Goal: Information Seeking & Learning: Understand process/instructions

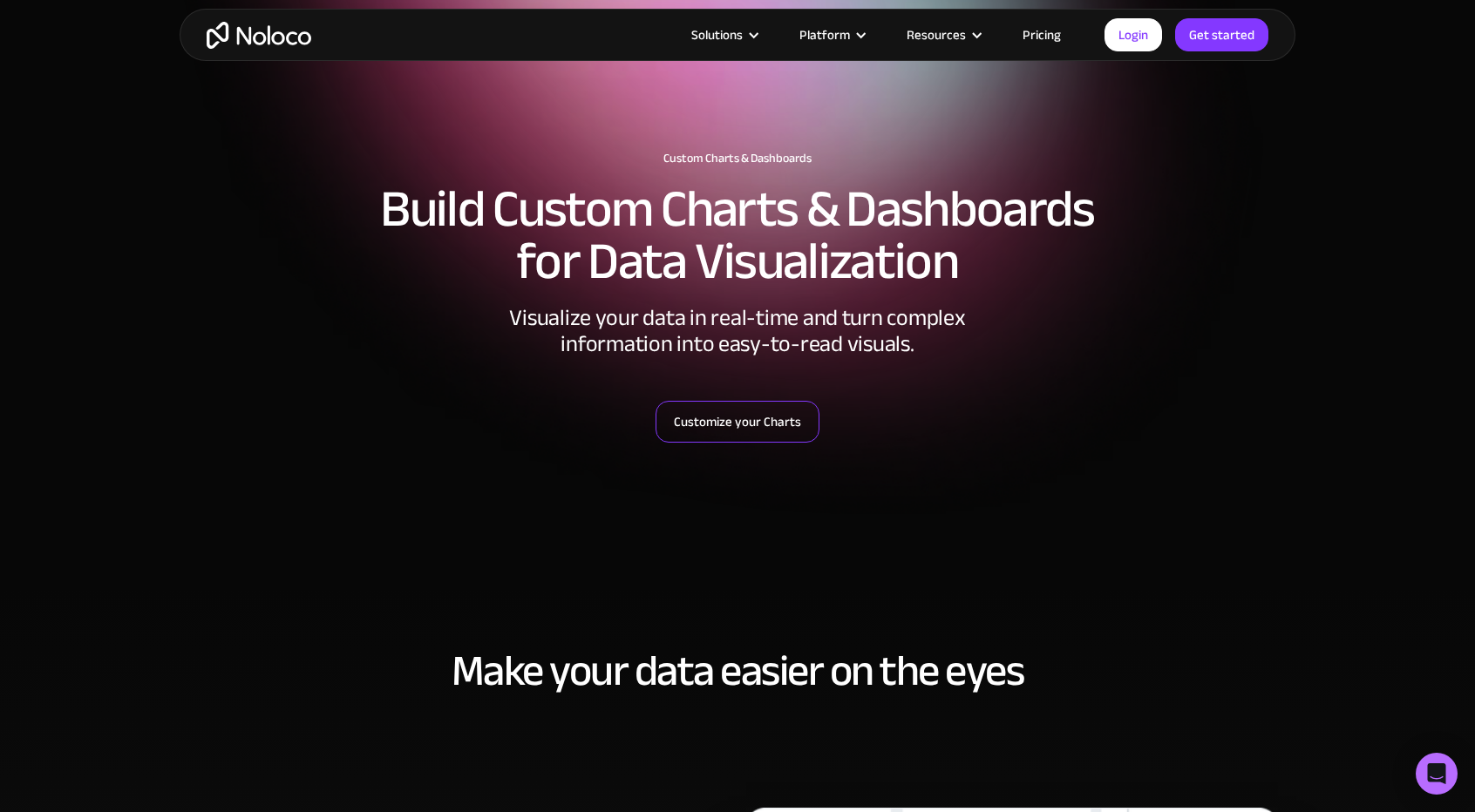
scroll to position [38, 0]
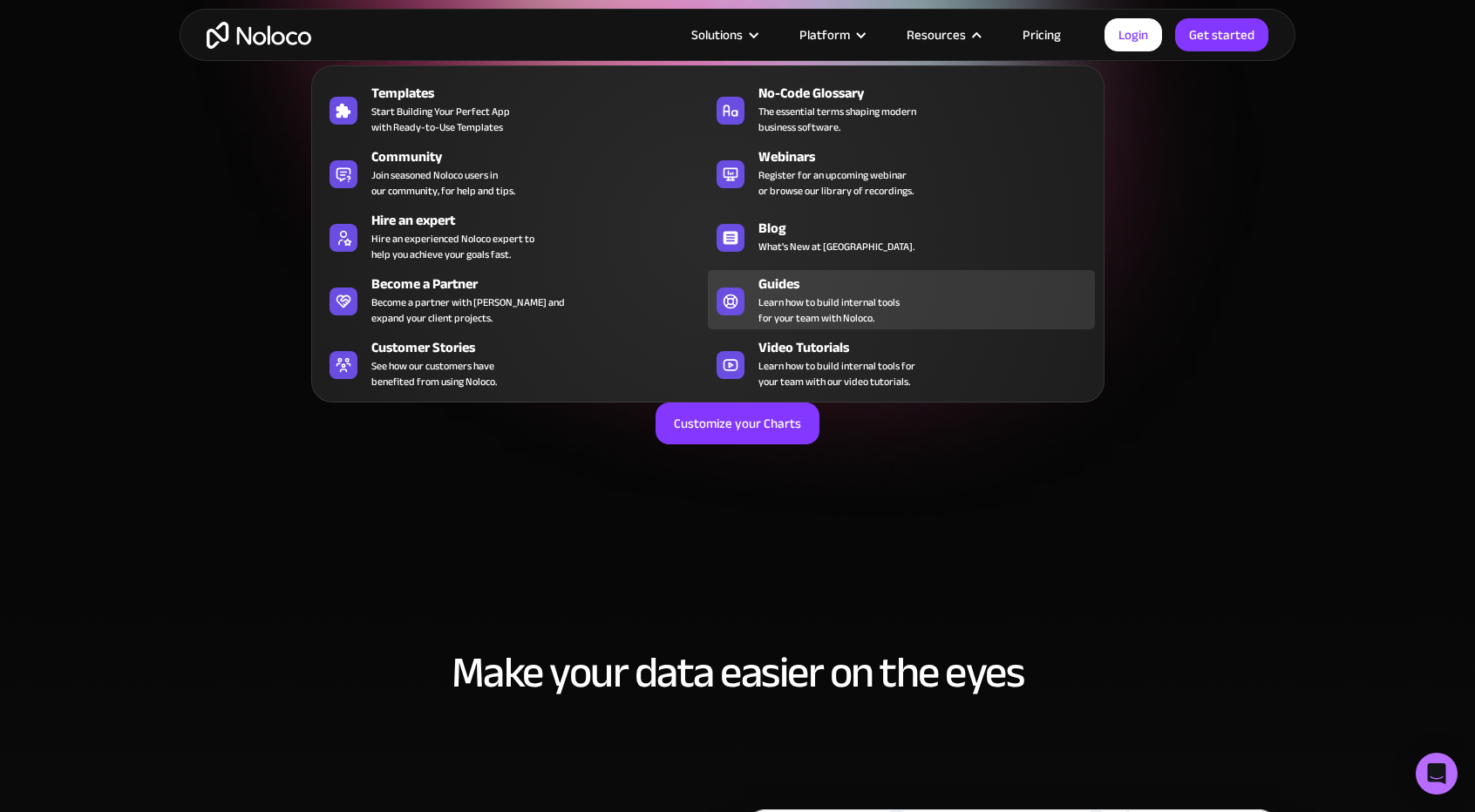
click at [816, 285] on div "Guides" at bounding box center [931, 284] width 344 height 21
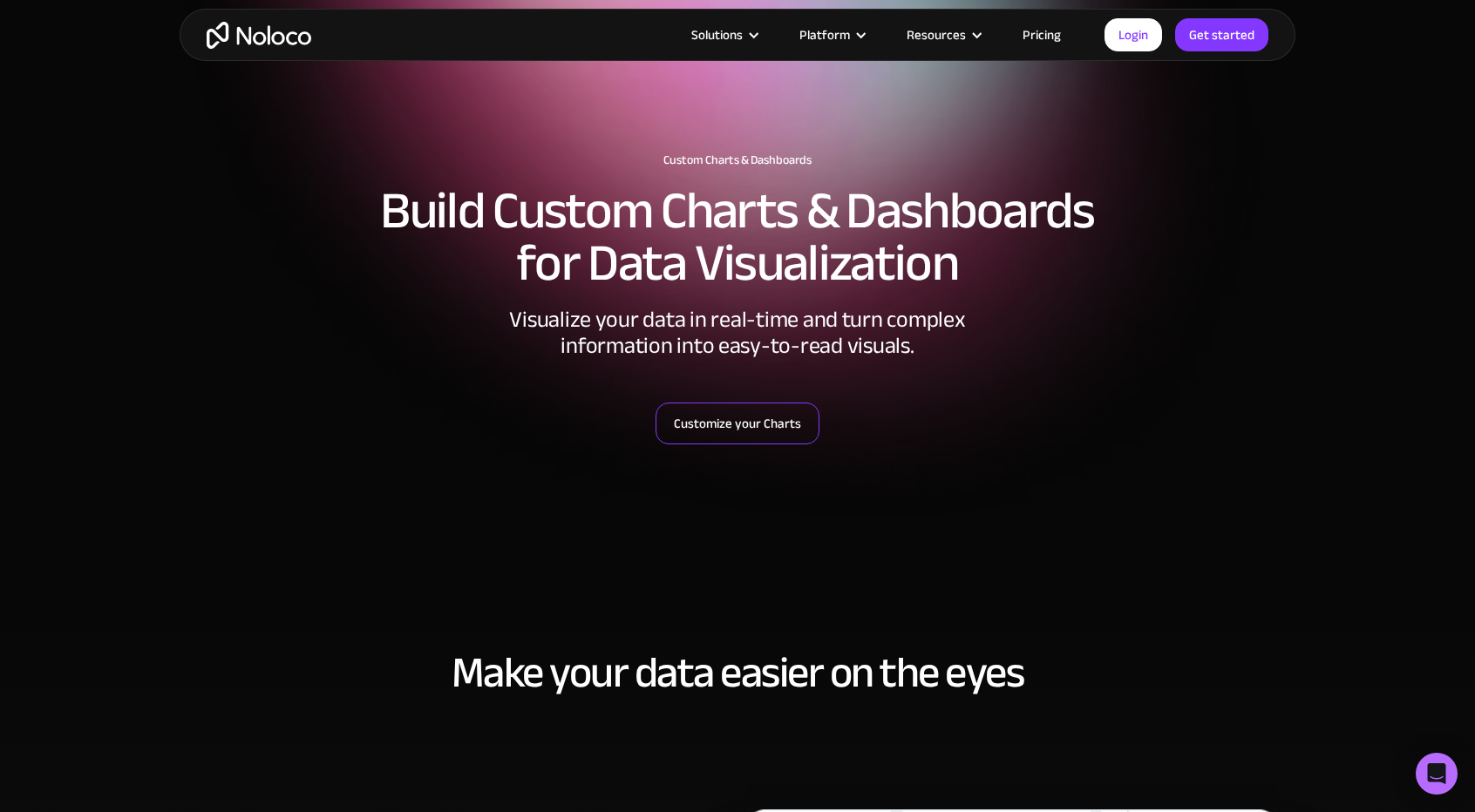
click at [758, 430] on link "Customize your Charts" at bounding box center [738, 423] width 164 height 42
click at [745, 419] on link "Customize your Charts" at bounding box center [738, 423] width 164 height 42
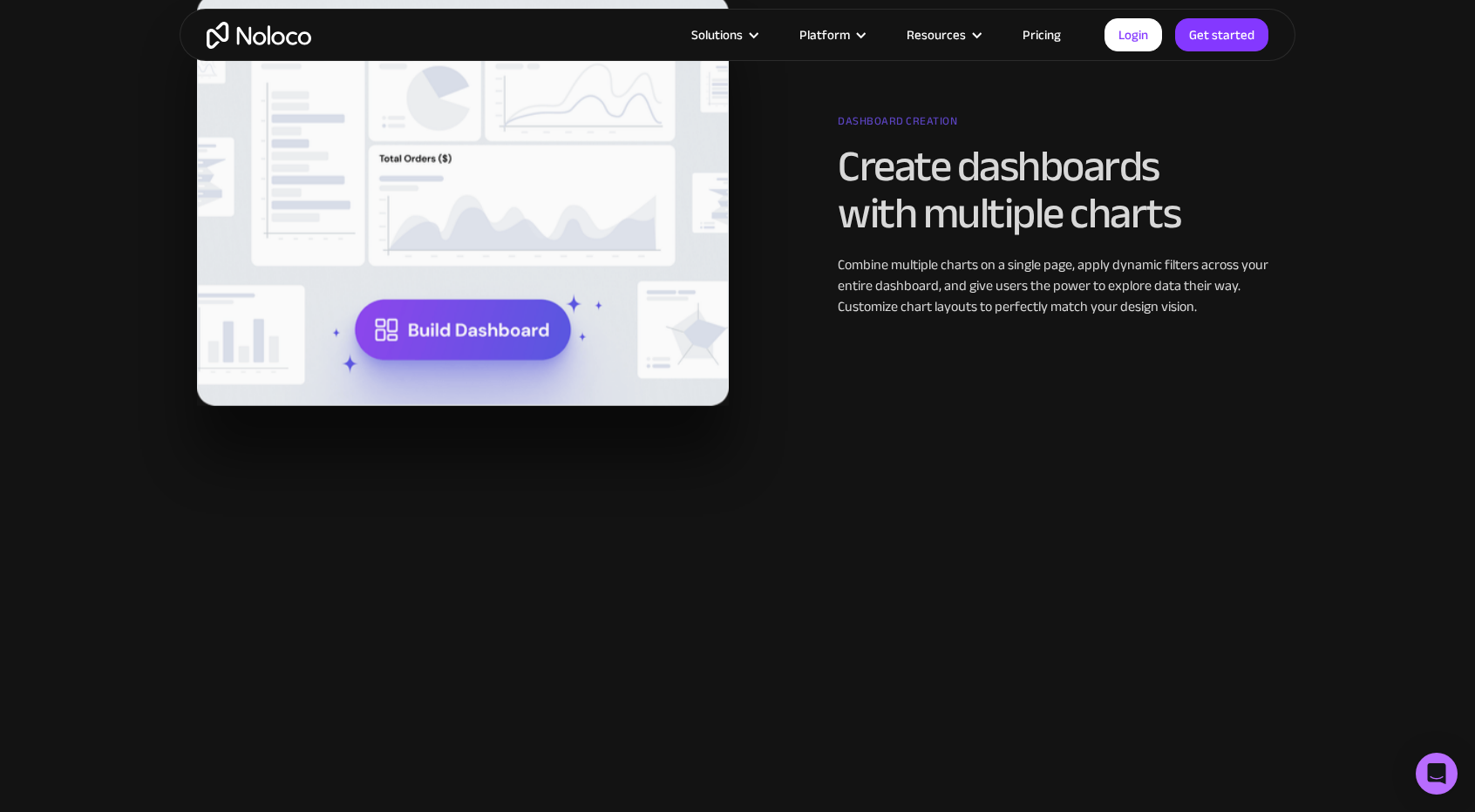
scroll to position [1507, 0]
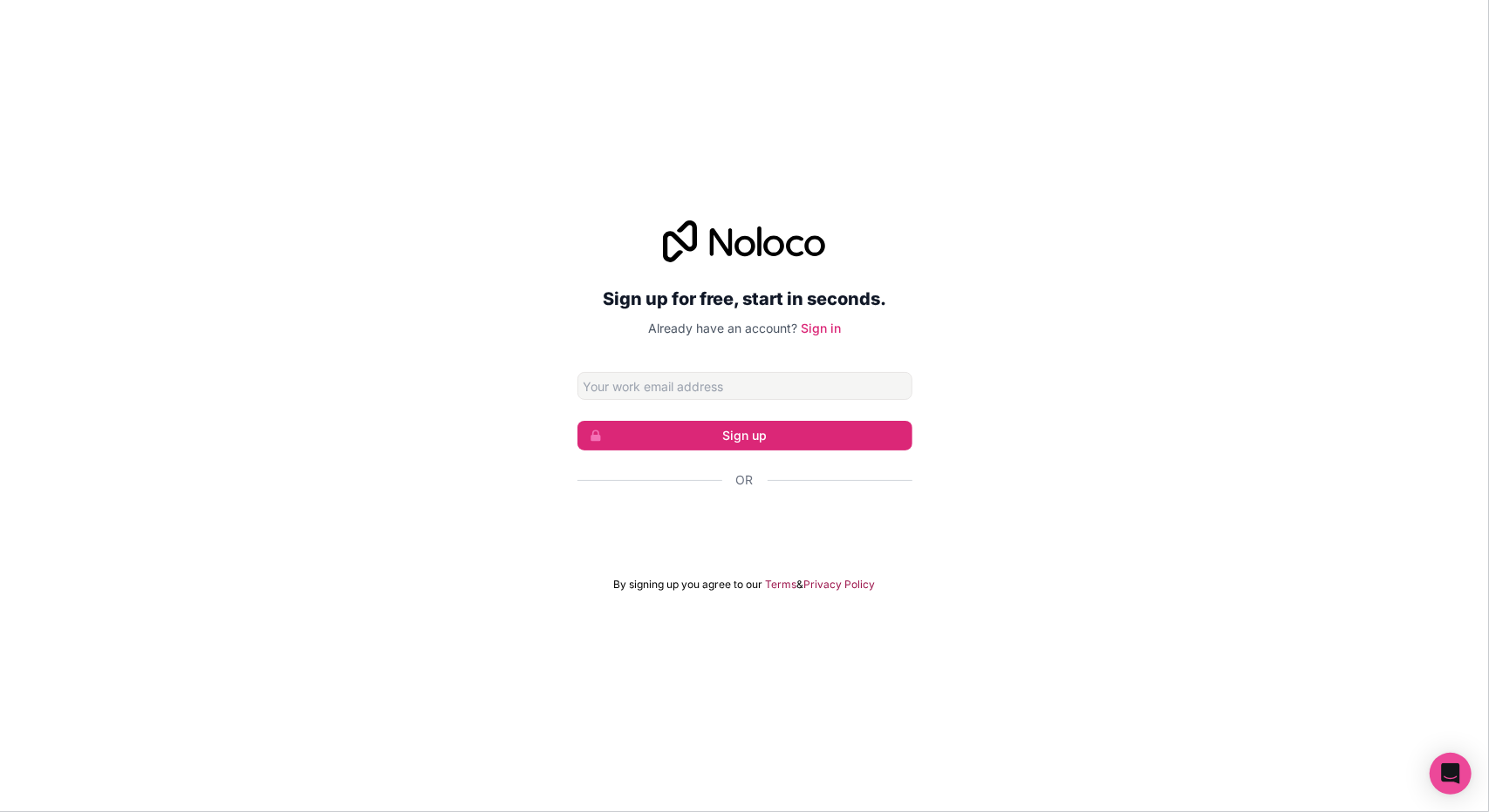
type input "[EMAIL_ADDRESS][DOMAIN_NAME]"
click at [814, 328] on link "Sign in" at bounding box center [820, 328] width 40 height 15
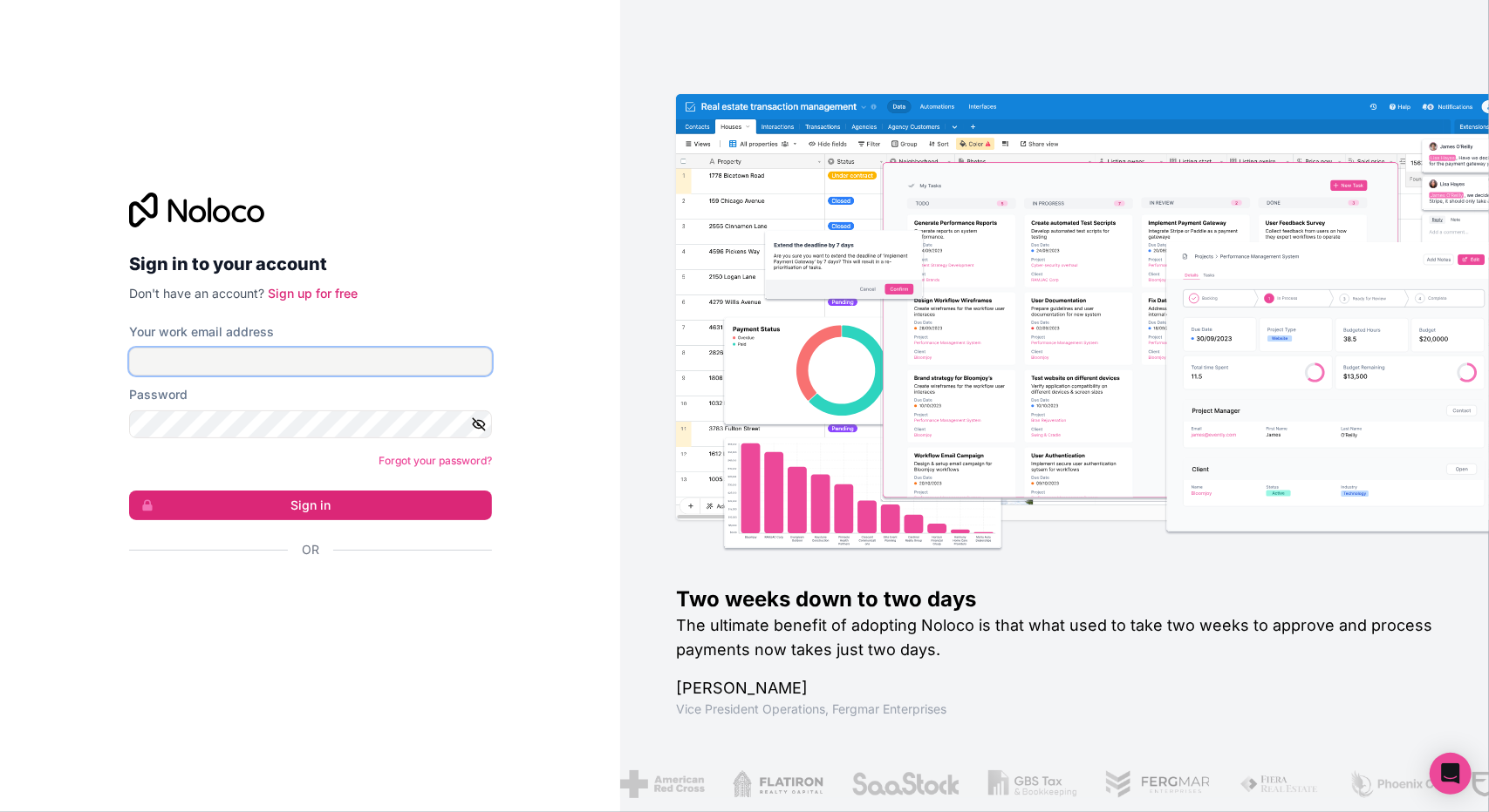
type input "[EMAIL_ADDRESS][DOMAIN_NAME]"
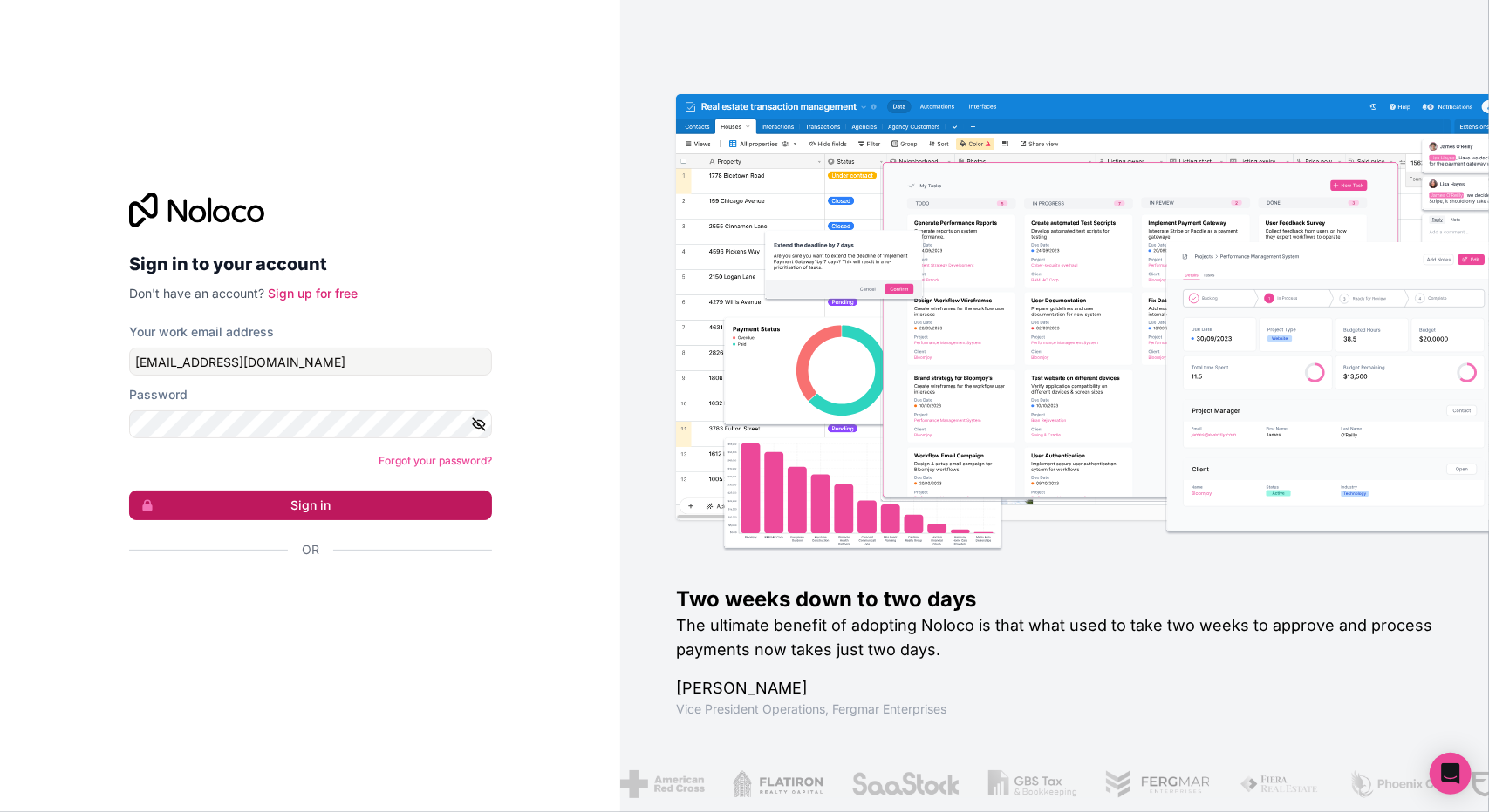
click at [329, 503] on button "Sign in" at bounding box center [311, 505] width 362 height 29
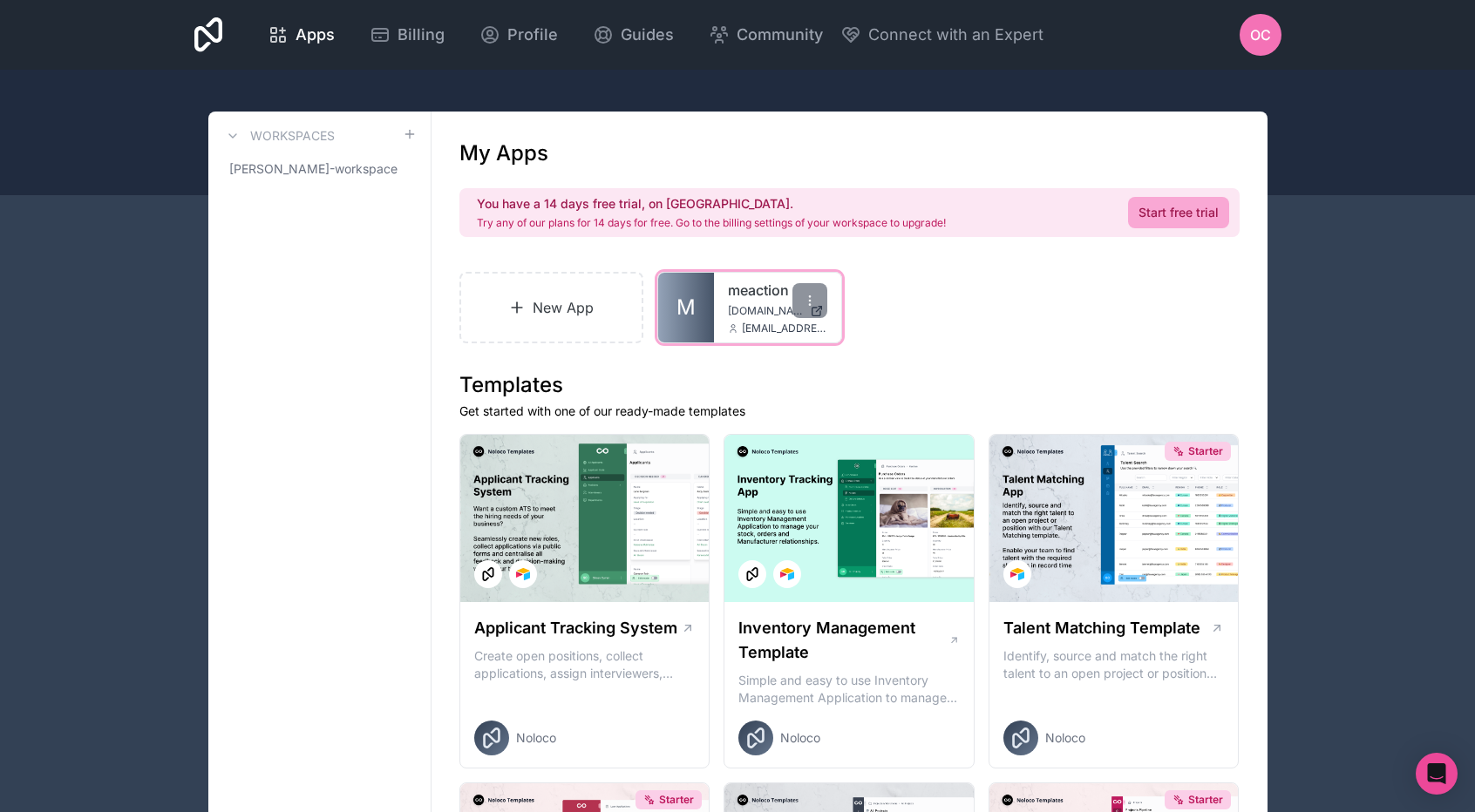
click at [755, 304] on span "[DOMAIN_NAME]" at bounding box center [766, 311] width 75 height 14
